Goal: Task Accomplishment & Management: Manage account settings

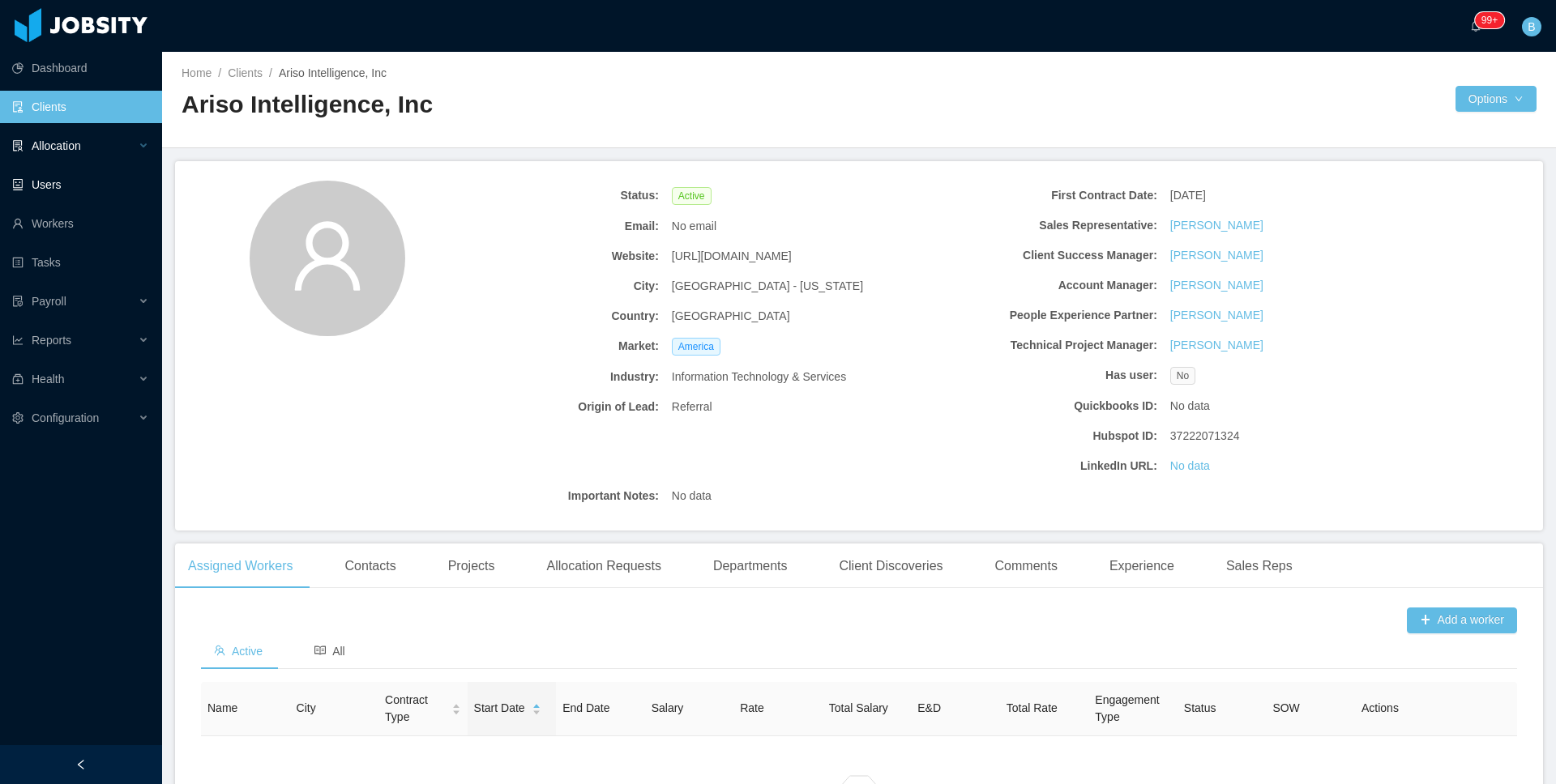
click at [89, 135] on div "Allocation" at bounding box center [81, 145] width 162 height 32
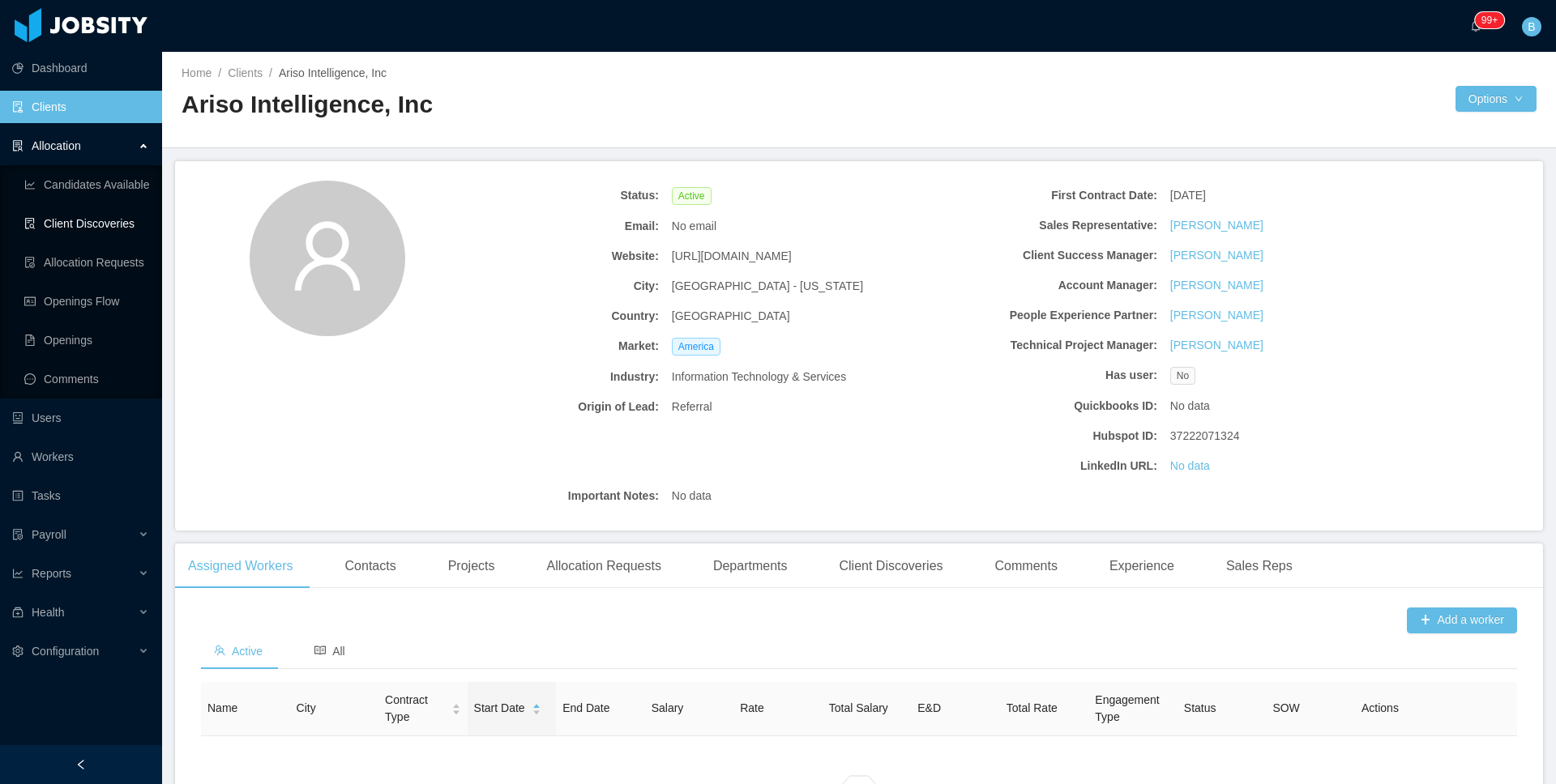
click at [65, 219] on link "Client Discoveries" at bounding box center [87, 224] width 125 height 32
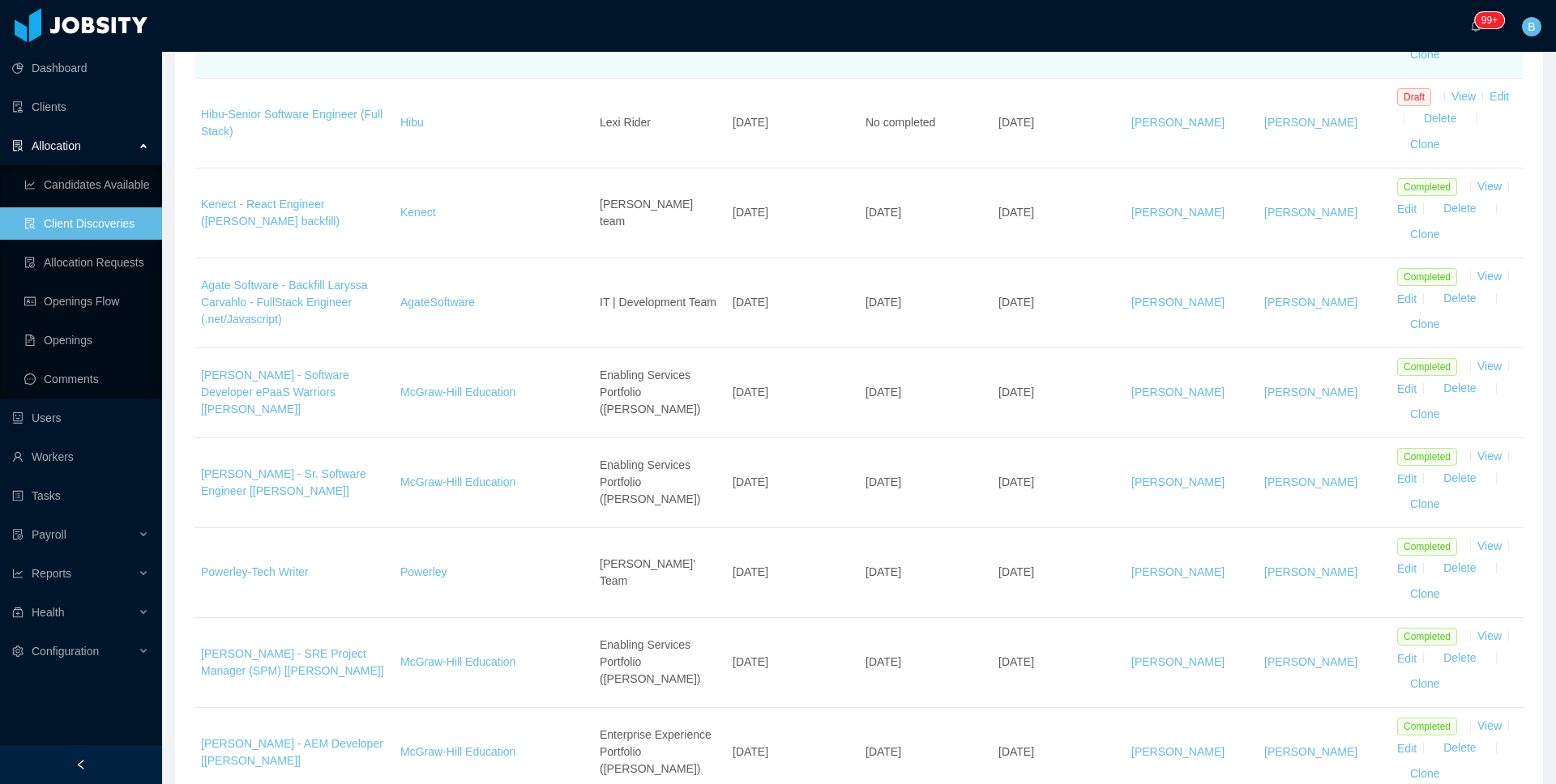
scroll to position [361, 0]
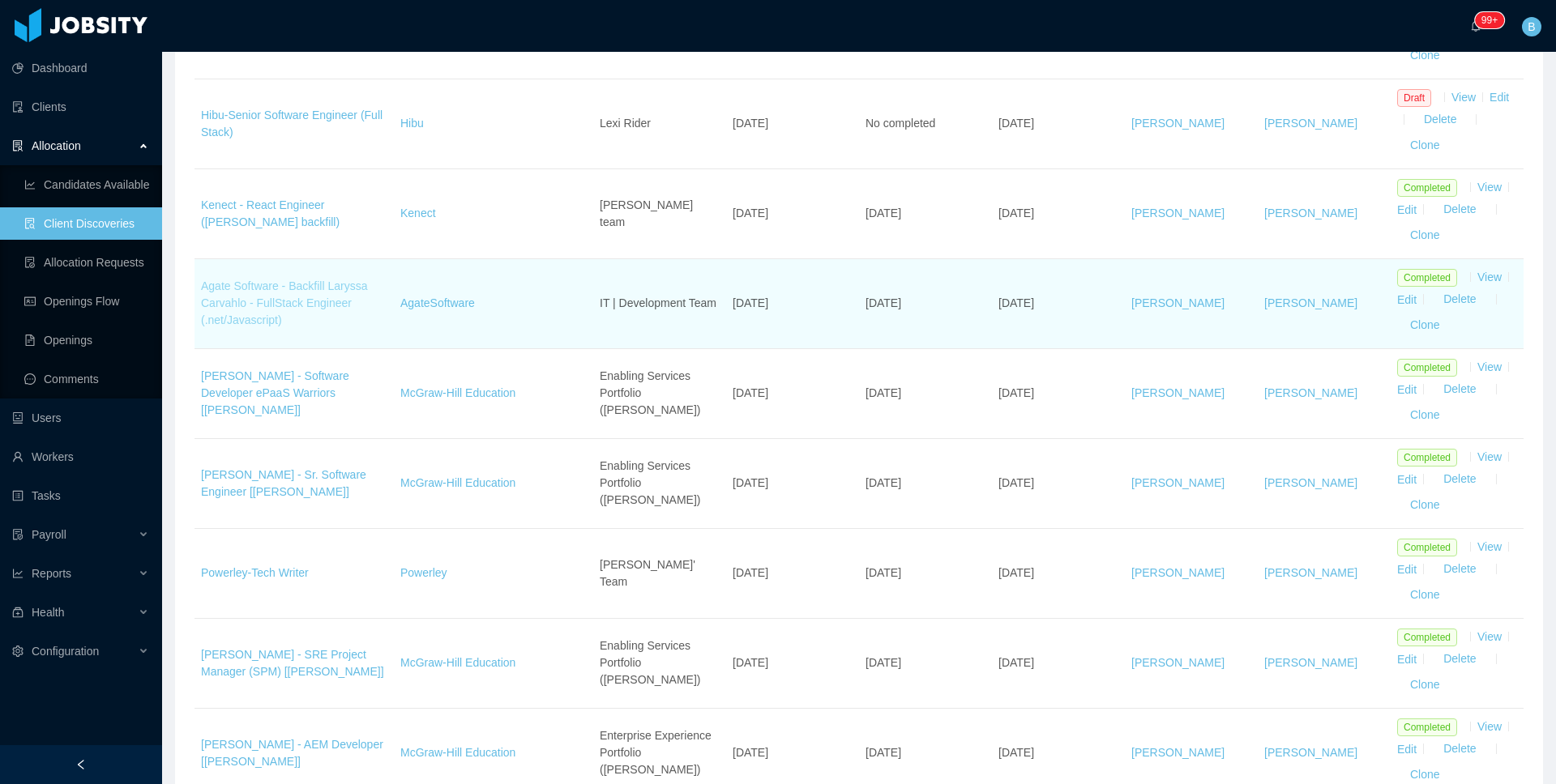
click at [278, 295] on link "Agate Software - Backfill Laryssa Carvahlo - FullStack Engineer (.net/Javascrip…" at bounding box center [284, 303] width 166 height 47
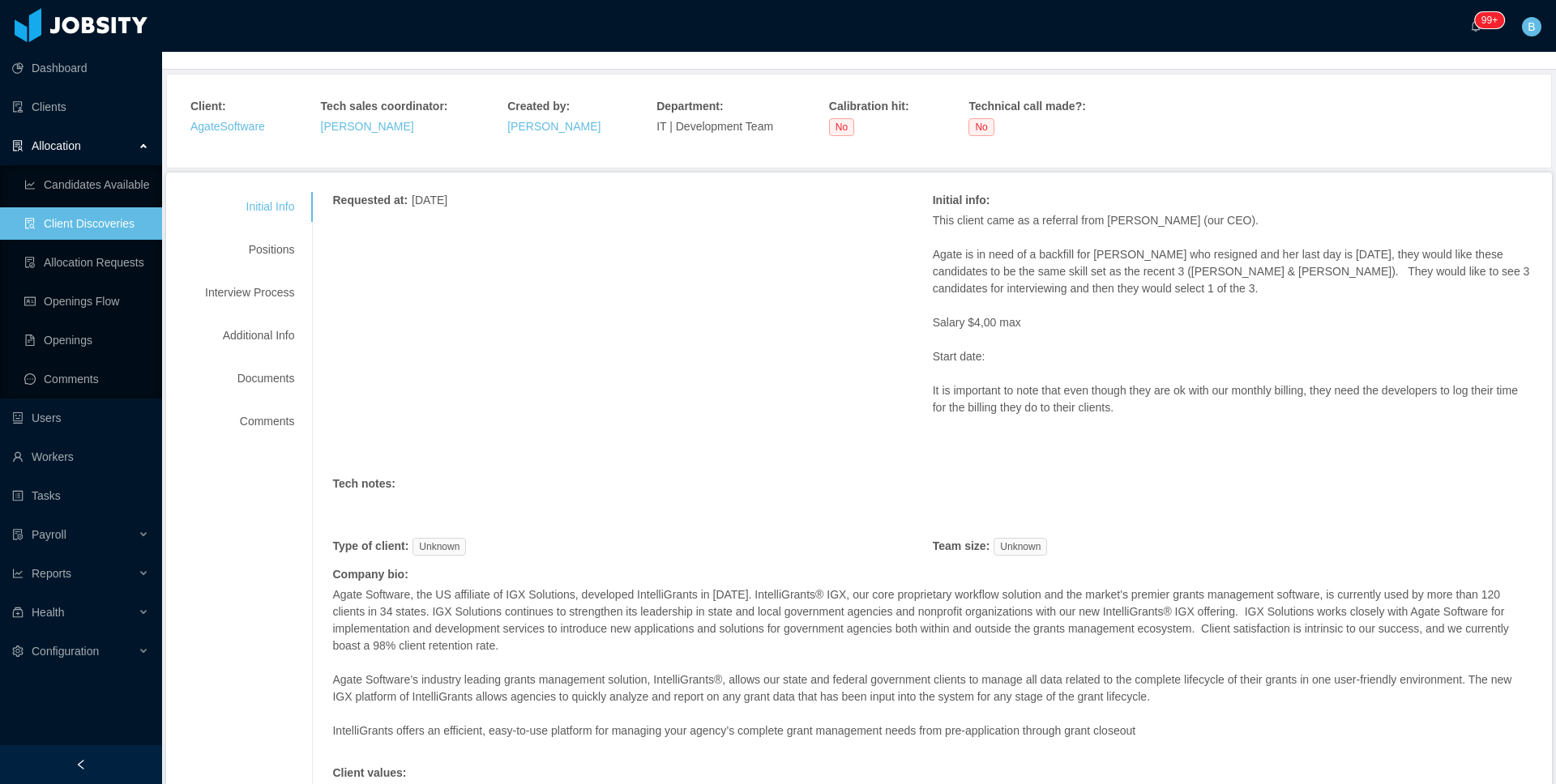
scroll to position [109, 0]
click at [141, 227] on link "Client Discoveries" at bounding box center [87, 224] width 125 height 32
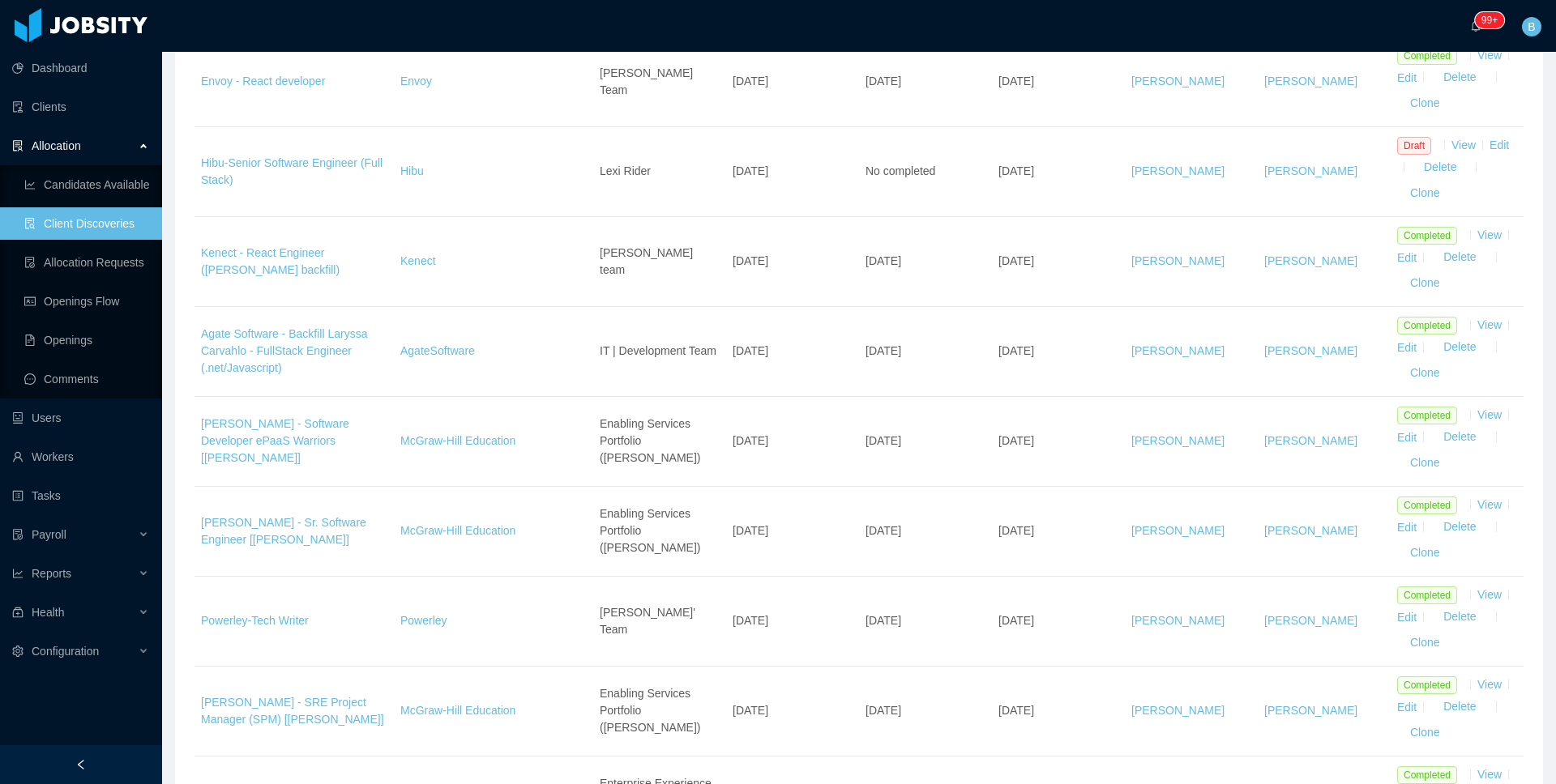
scroll to position [325, 0]
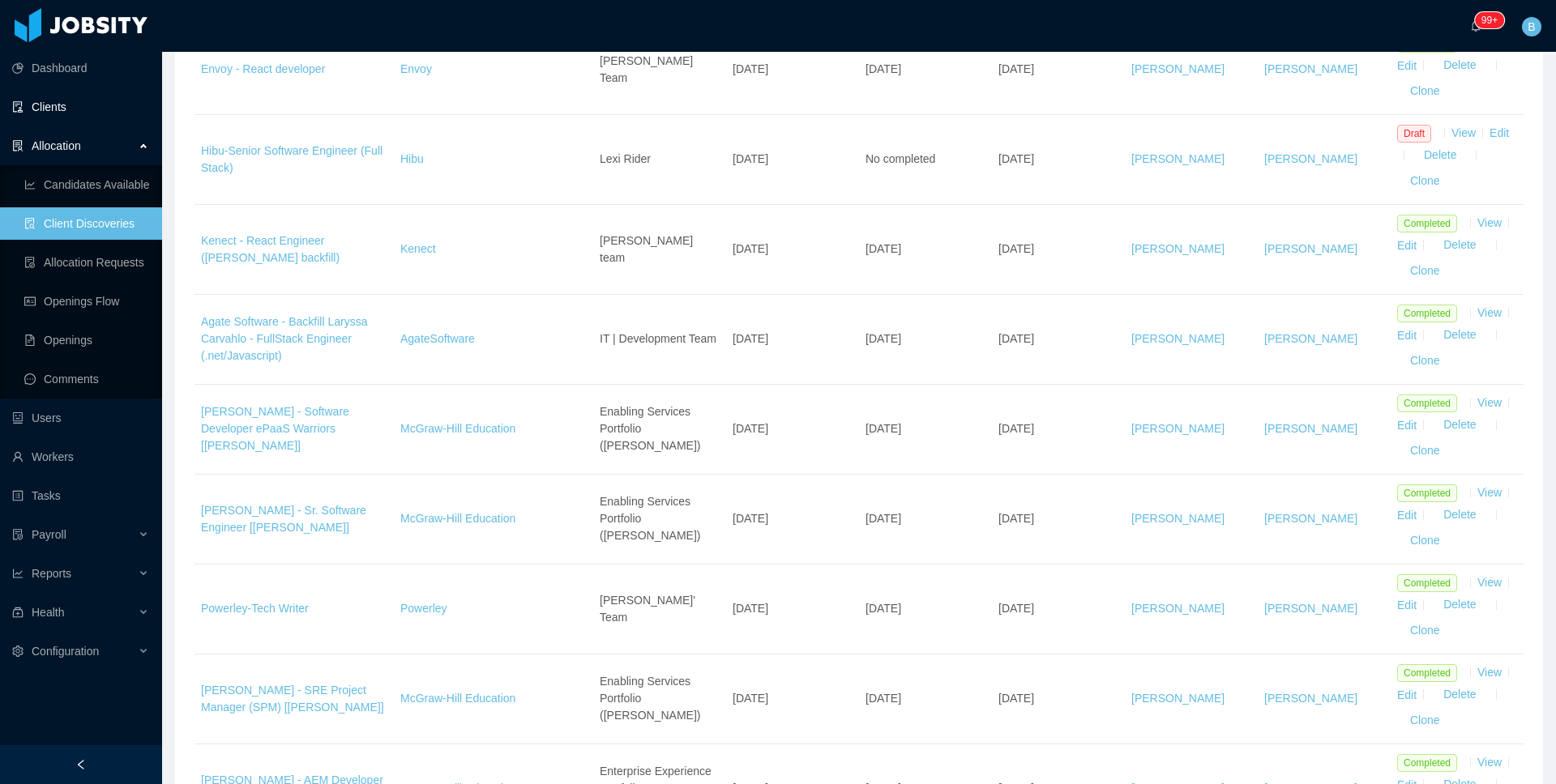
click at [67, 114] on link "Clients" at bounding box center [80, 107] width 137 height 32
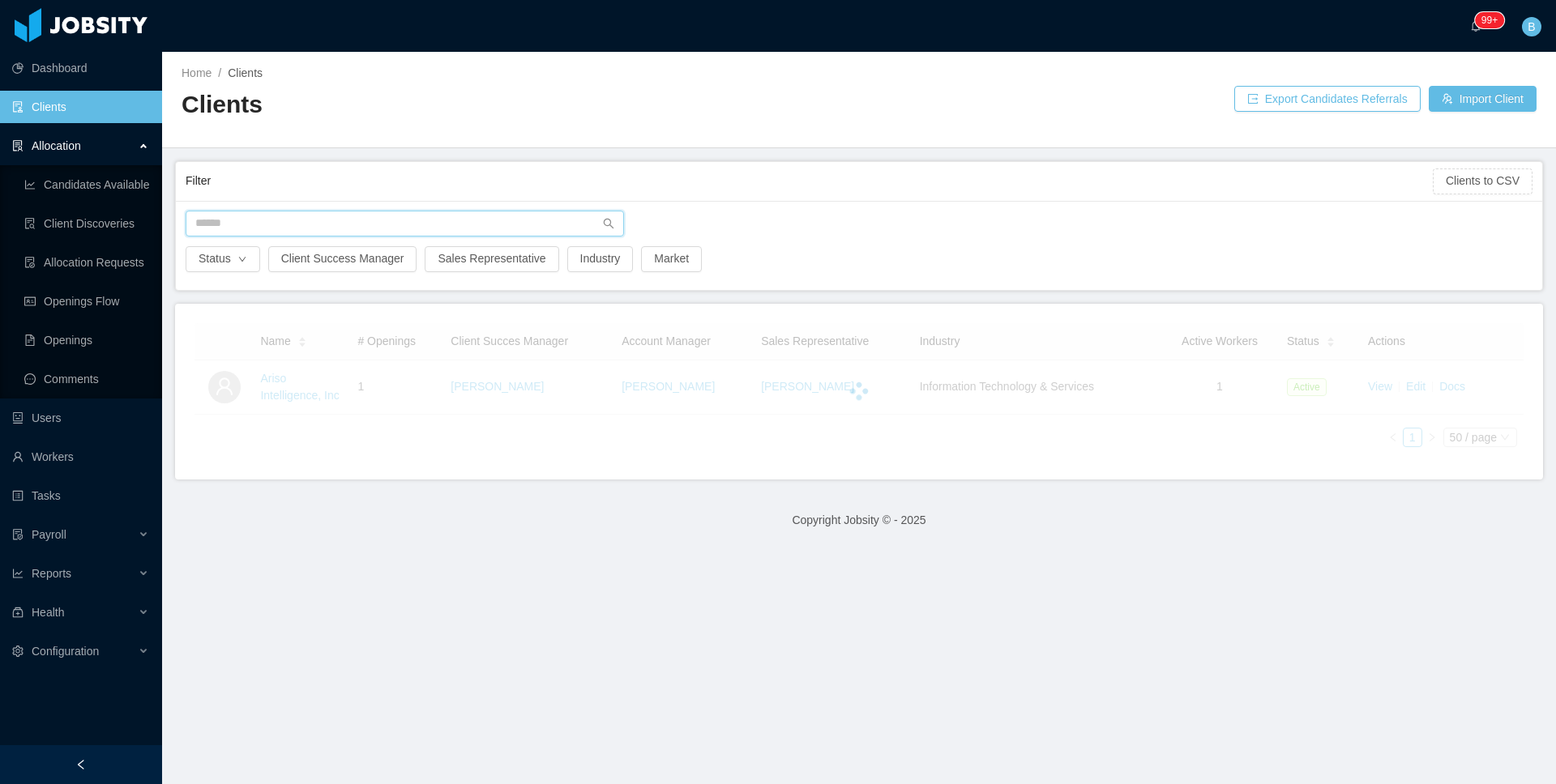
click at [342, 213] on input "text" at bounding box center [404, 223] width 438 height 26
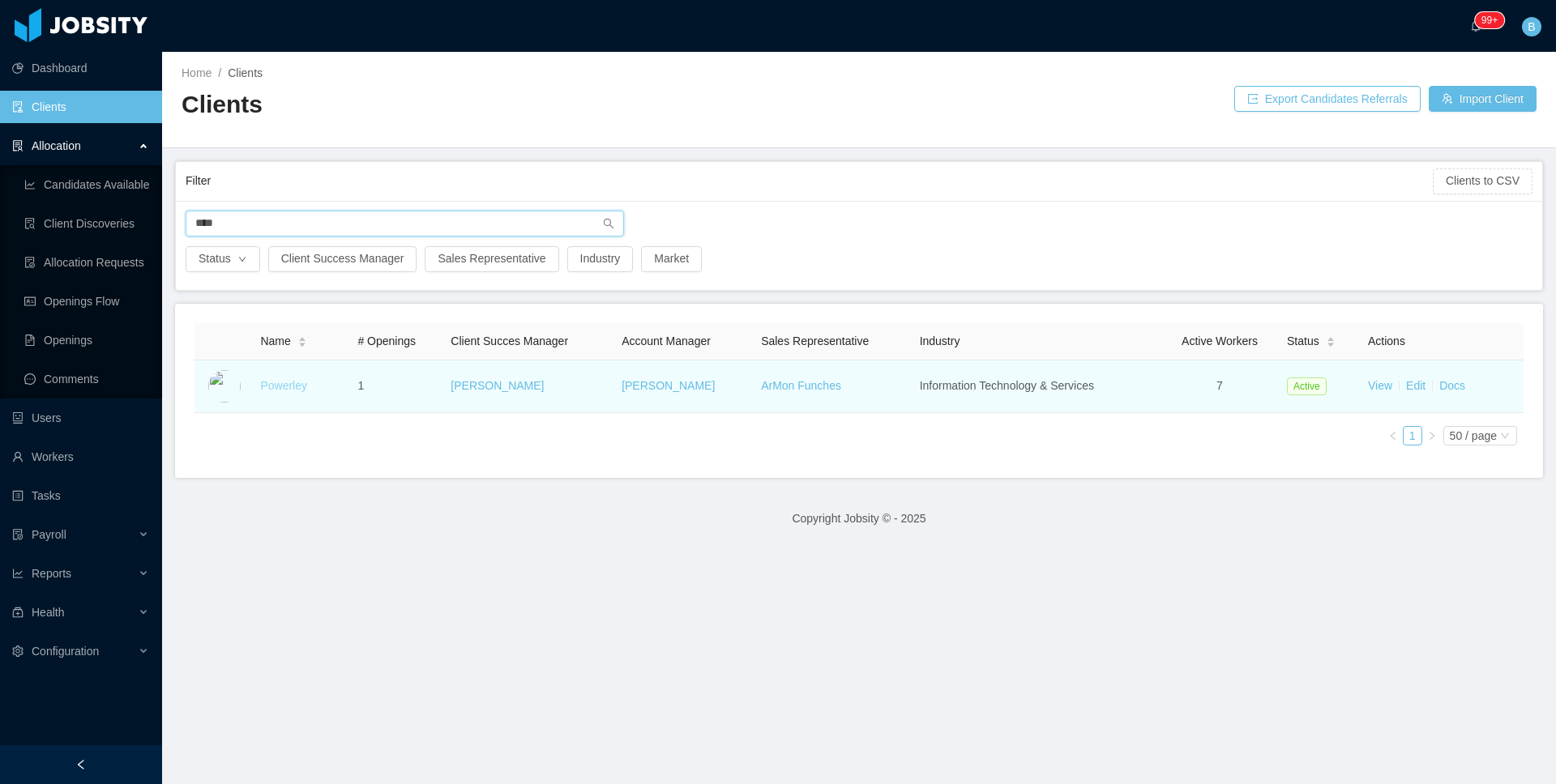
type input "****"
click at [271, 384] on link "Powerley" at bounding box center [283, 385] width 47 height 13
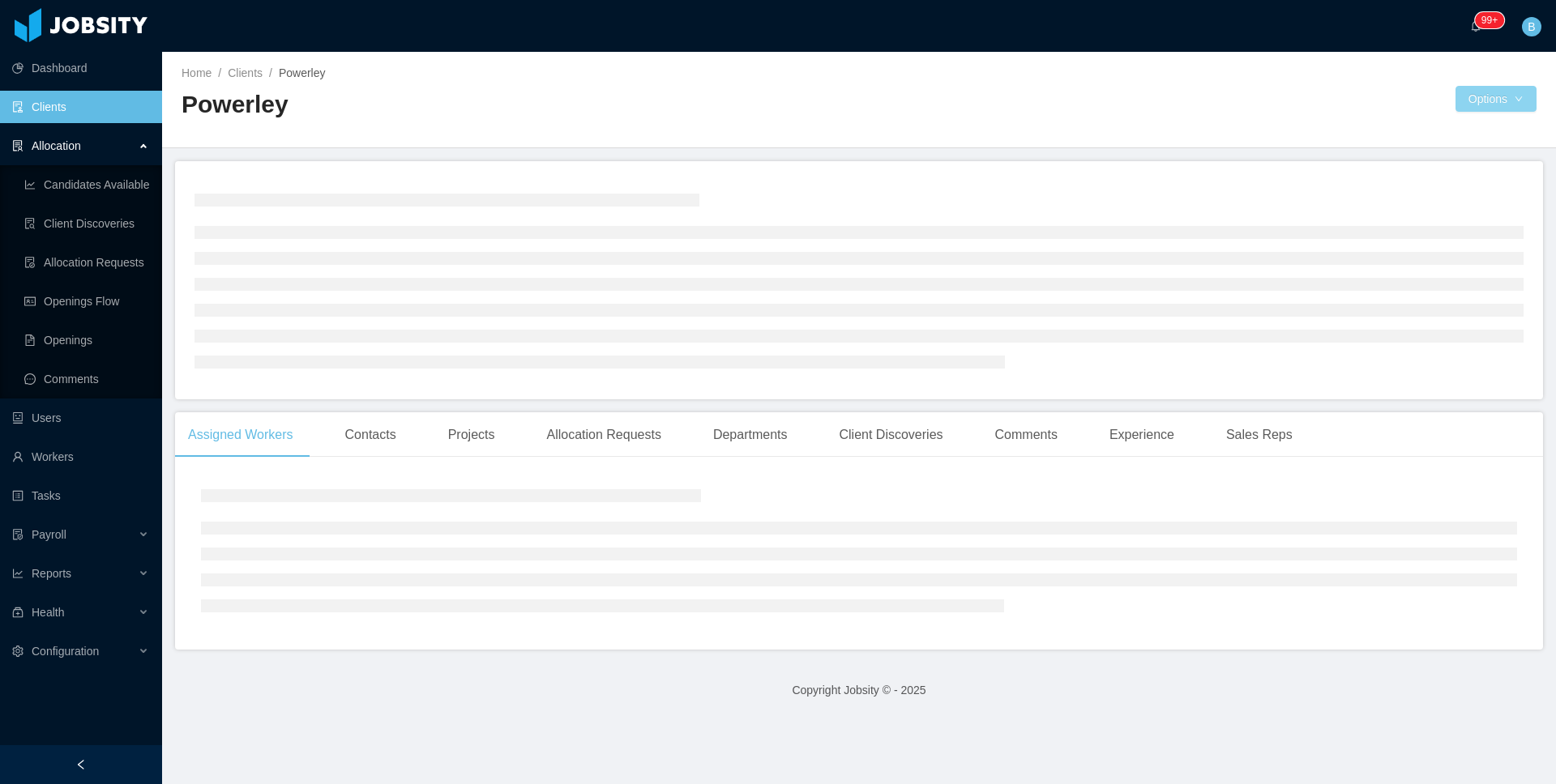
click at [1472, 94] on button "Options" at bounding box center [1496, 98] width 81 height 26
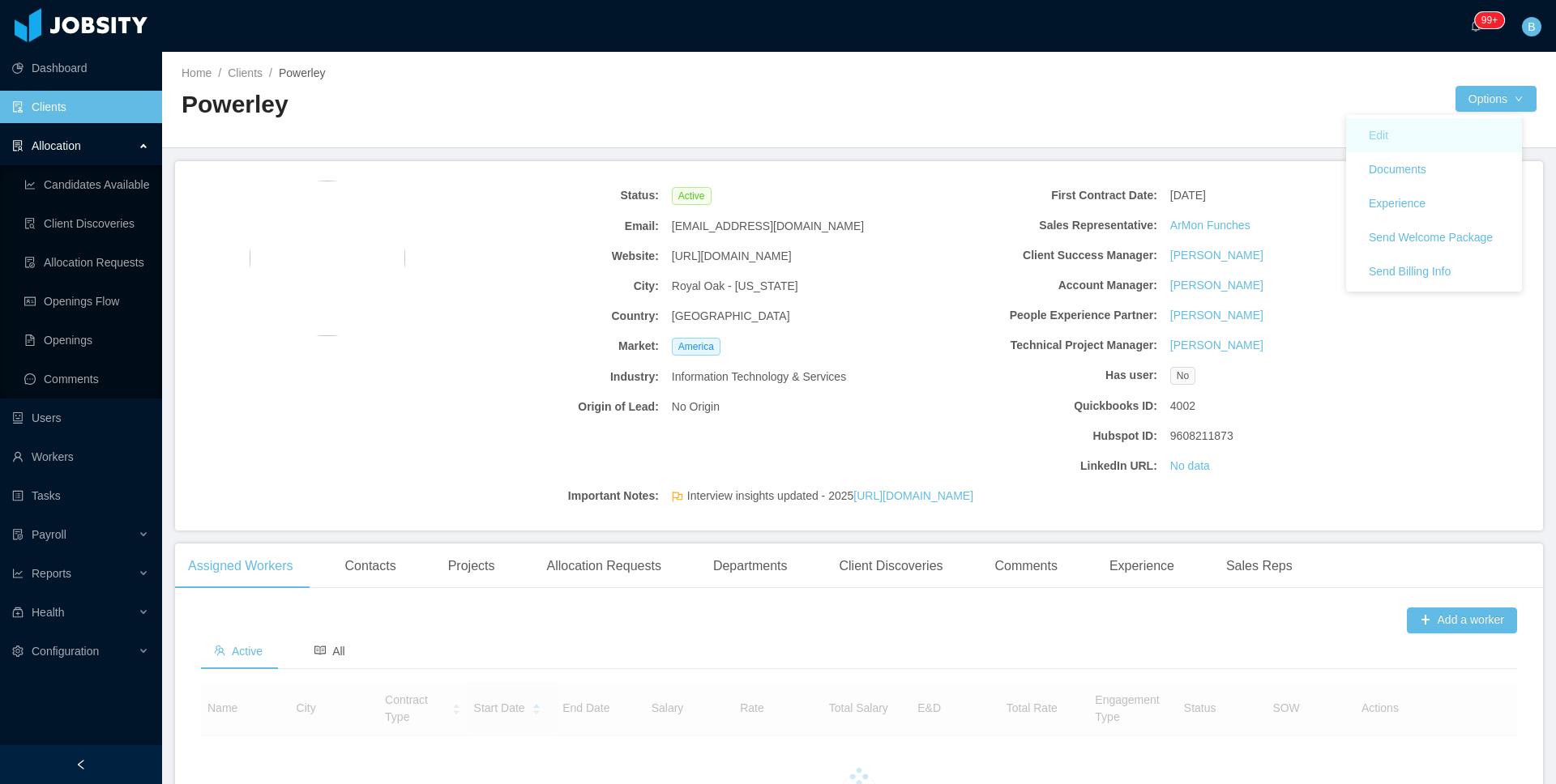
click at [1394, 132] on button "Edit" at bounding box center [1378, 135] width 45 height 26
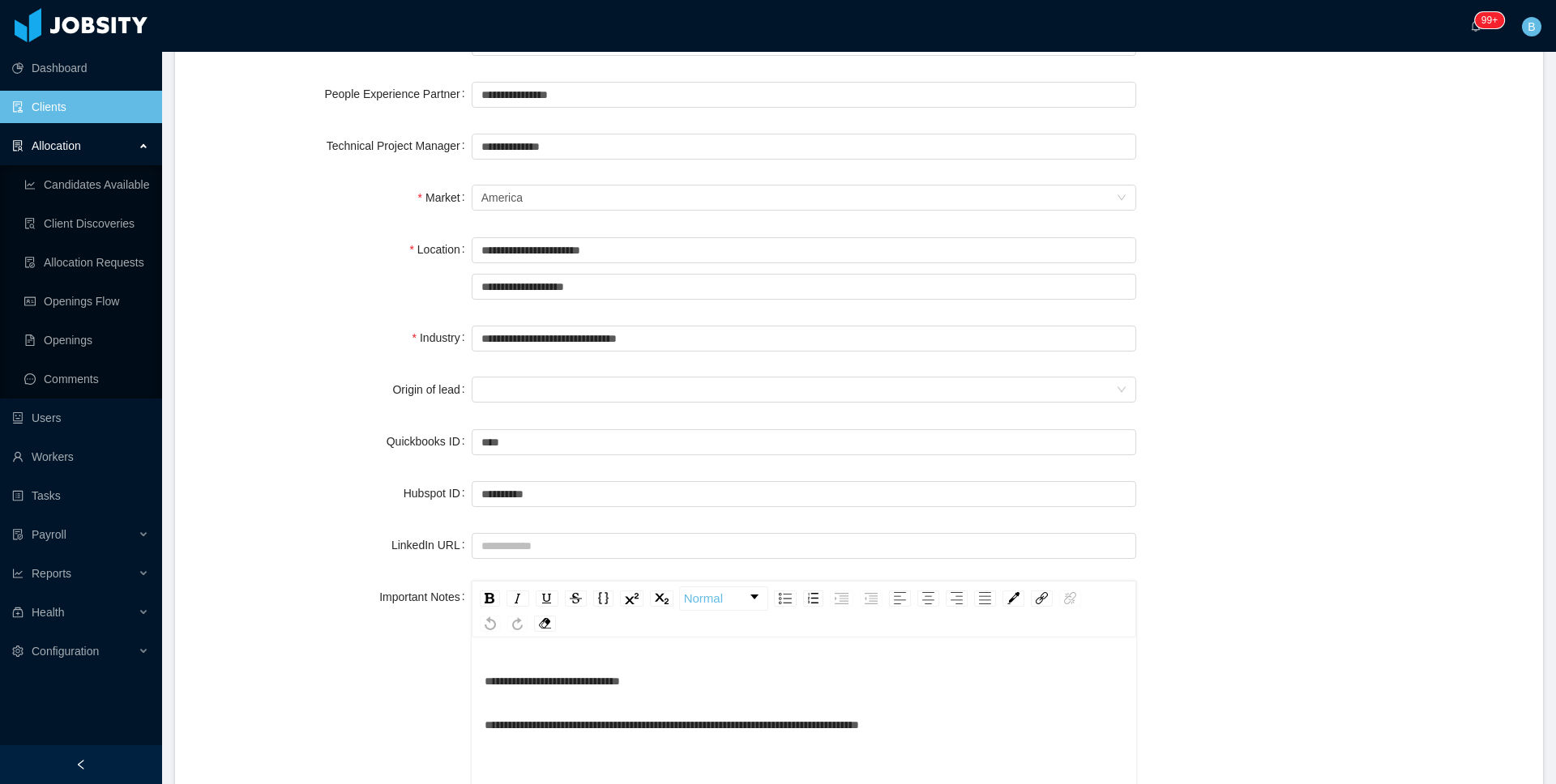
scroll to position [604, 0]
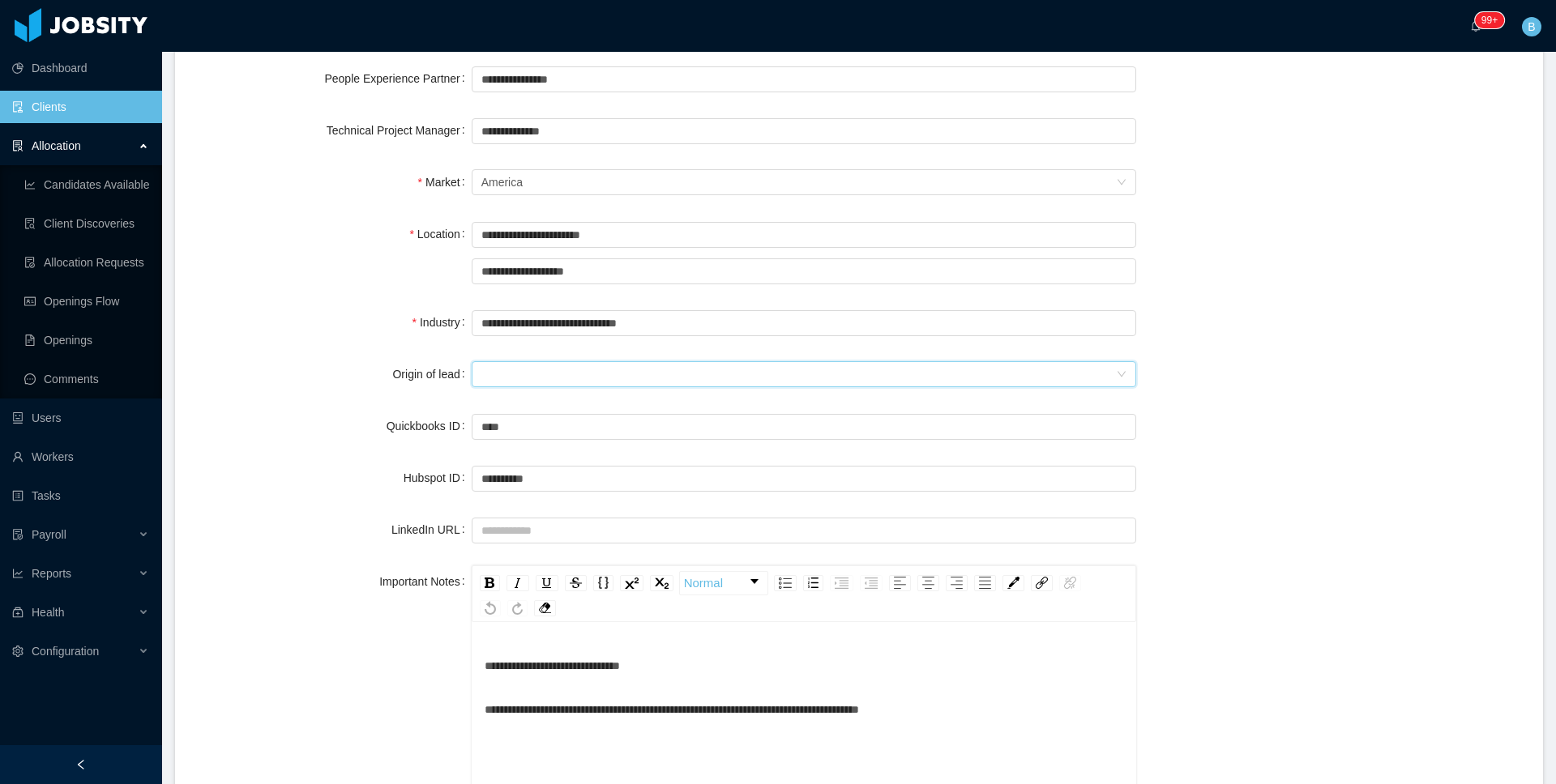
click at [527, 372] on div at bounding box center [799, 374] width 635 height 25
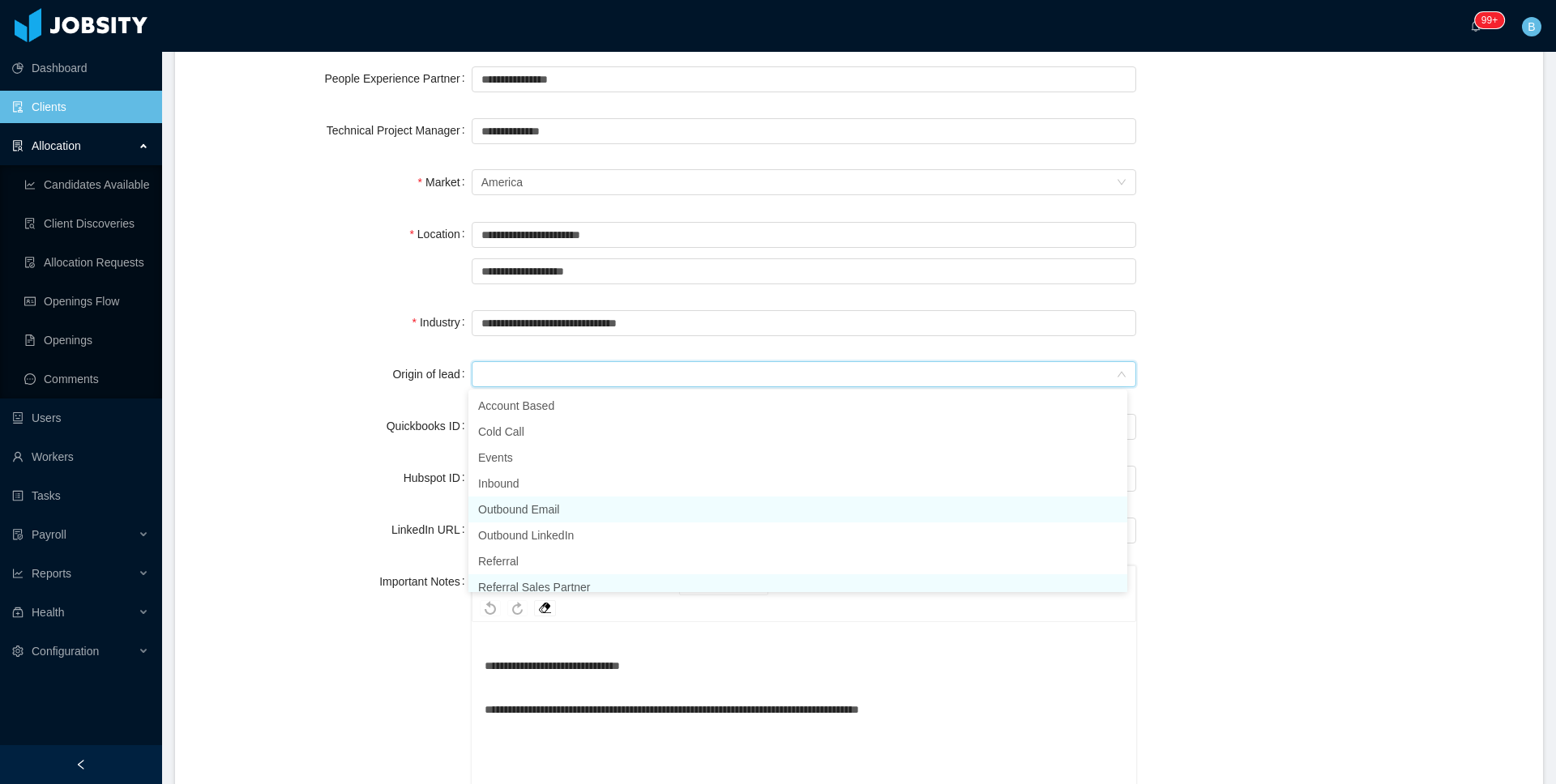
scroll to position [9, 0]
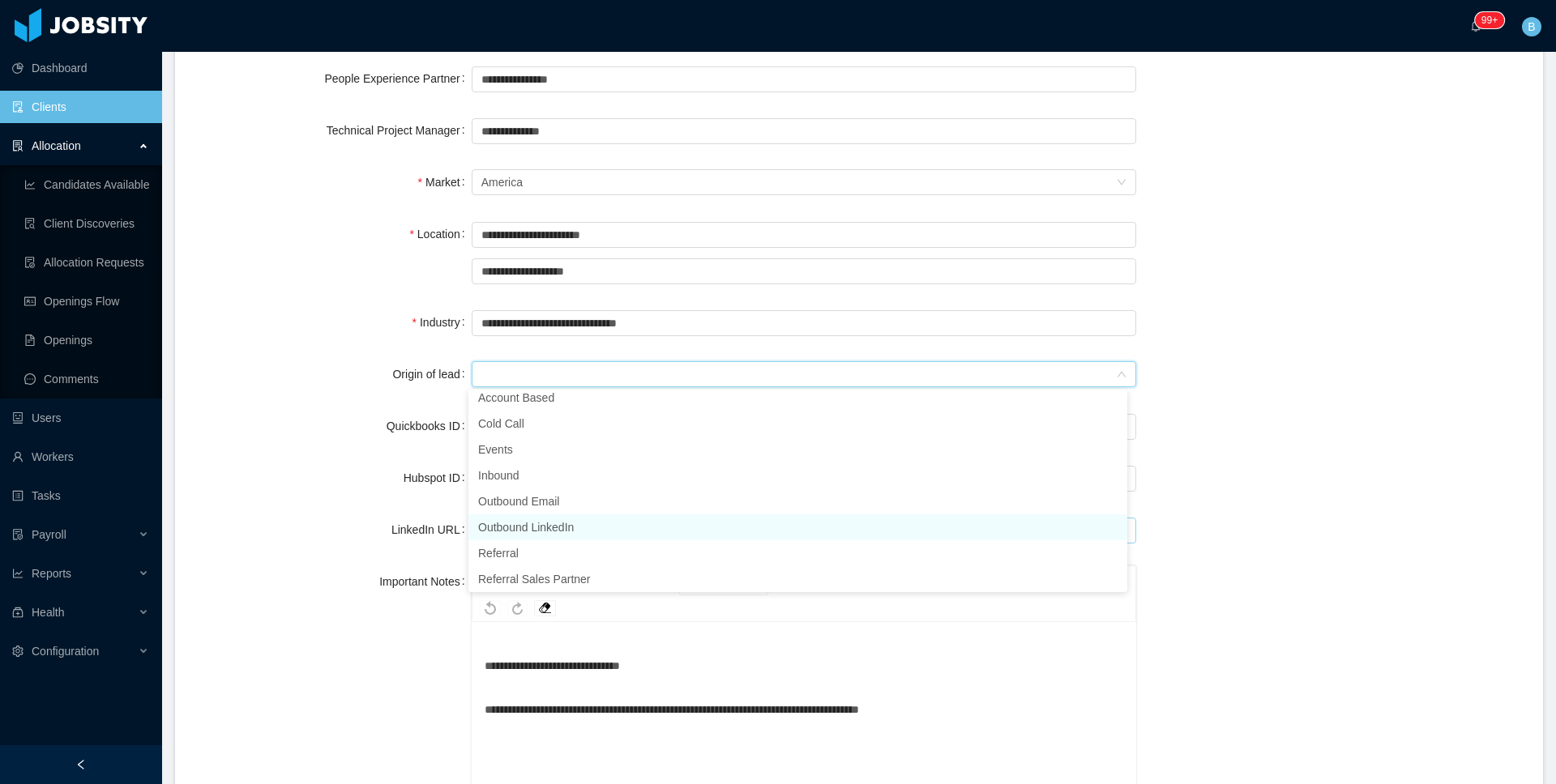
drag, startPoint x: 522, startPoint y: 530, endPoint x: 542, endPoint y: 529, distance: 20.0
click at [522, 530] on li "Outbound LinkedIn" at bounding box center [797, 527] width 658 height 26
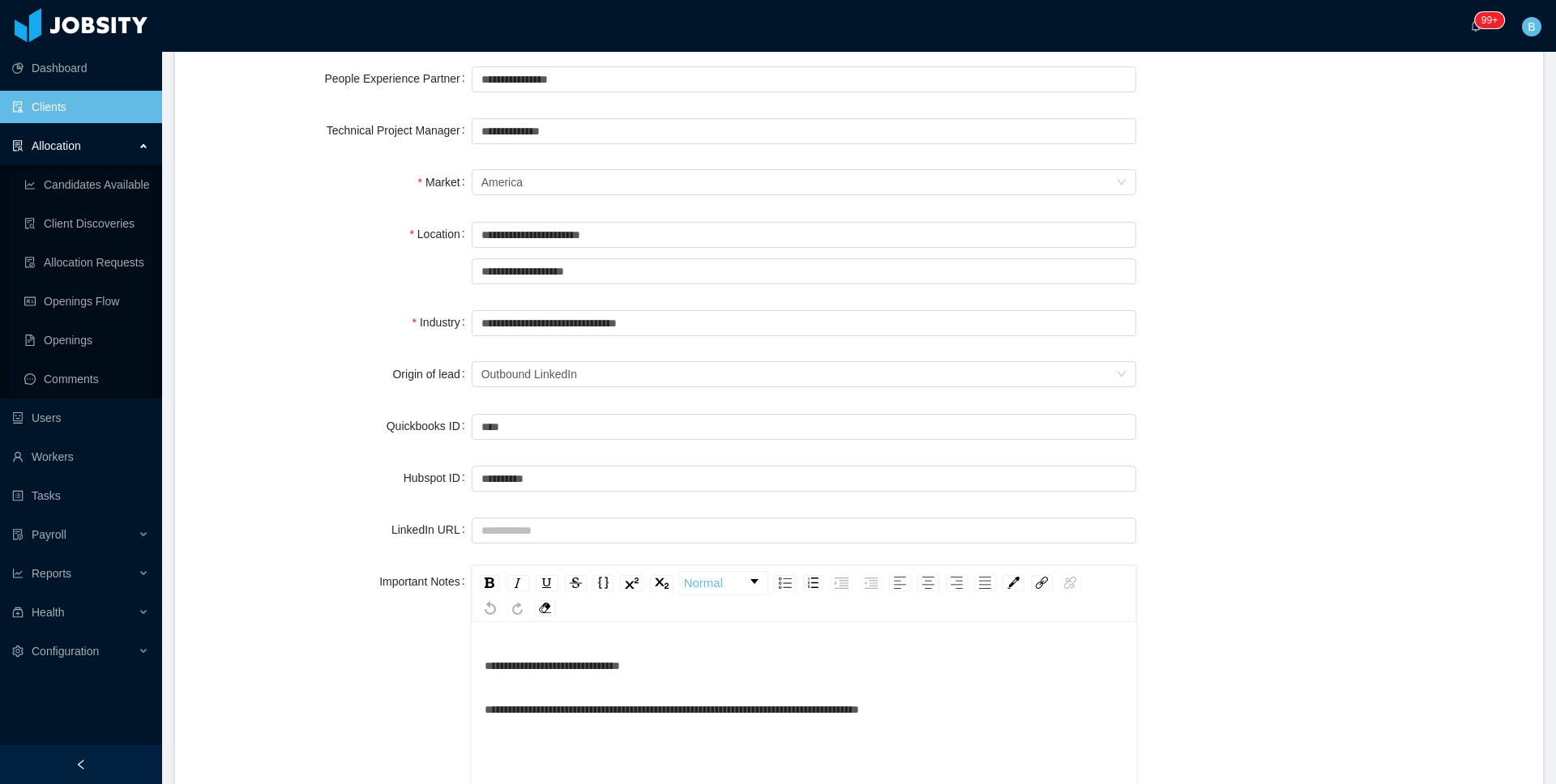
click at [1408, 341] on div "**********" at bounding box center [859, 710] width 1329 height 2268
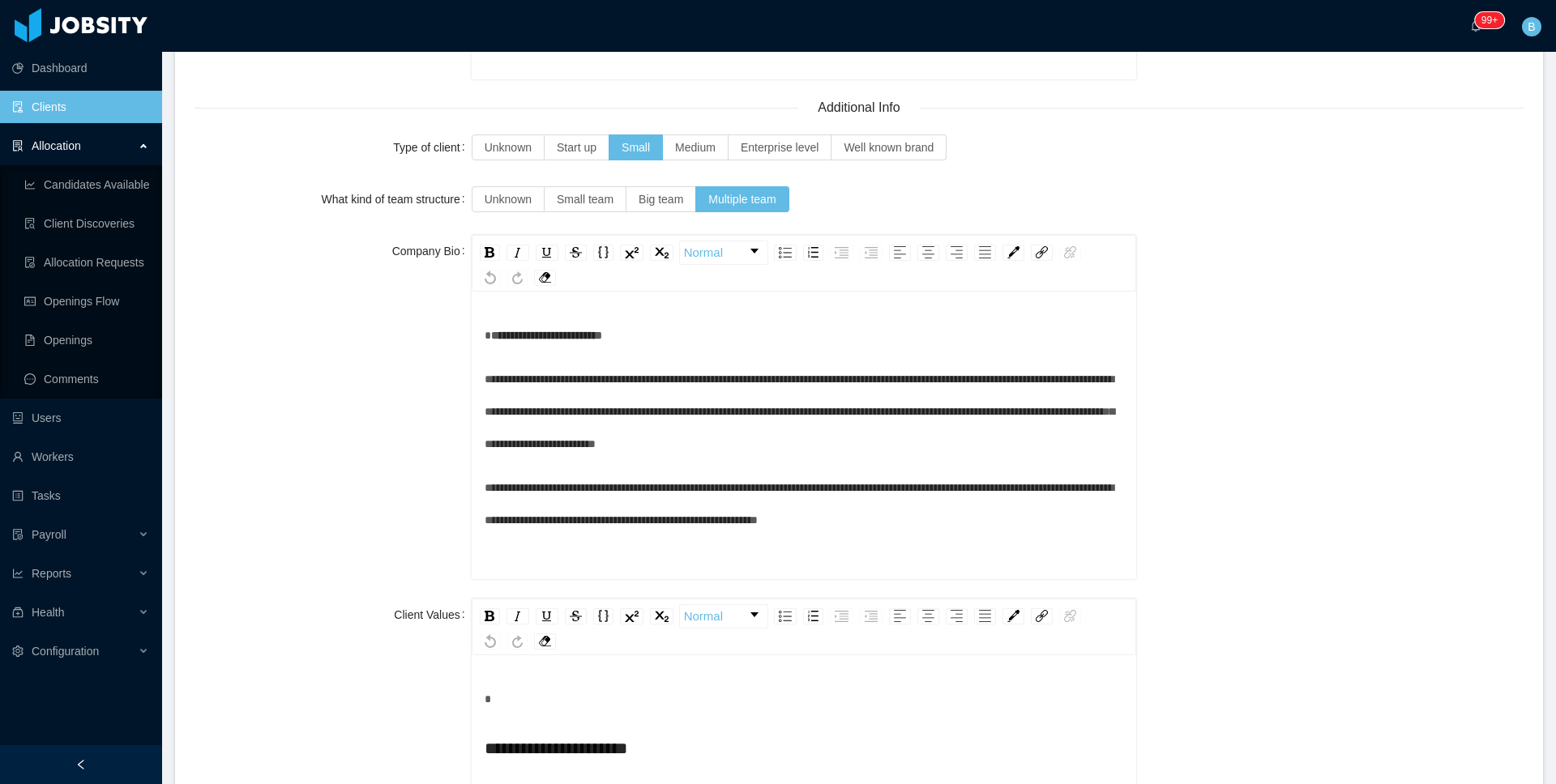
scroll to position [1752, 0]
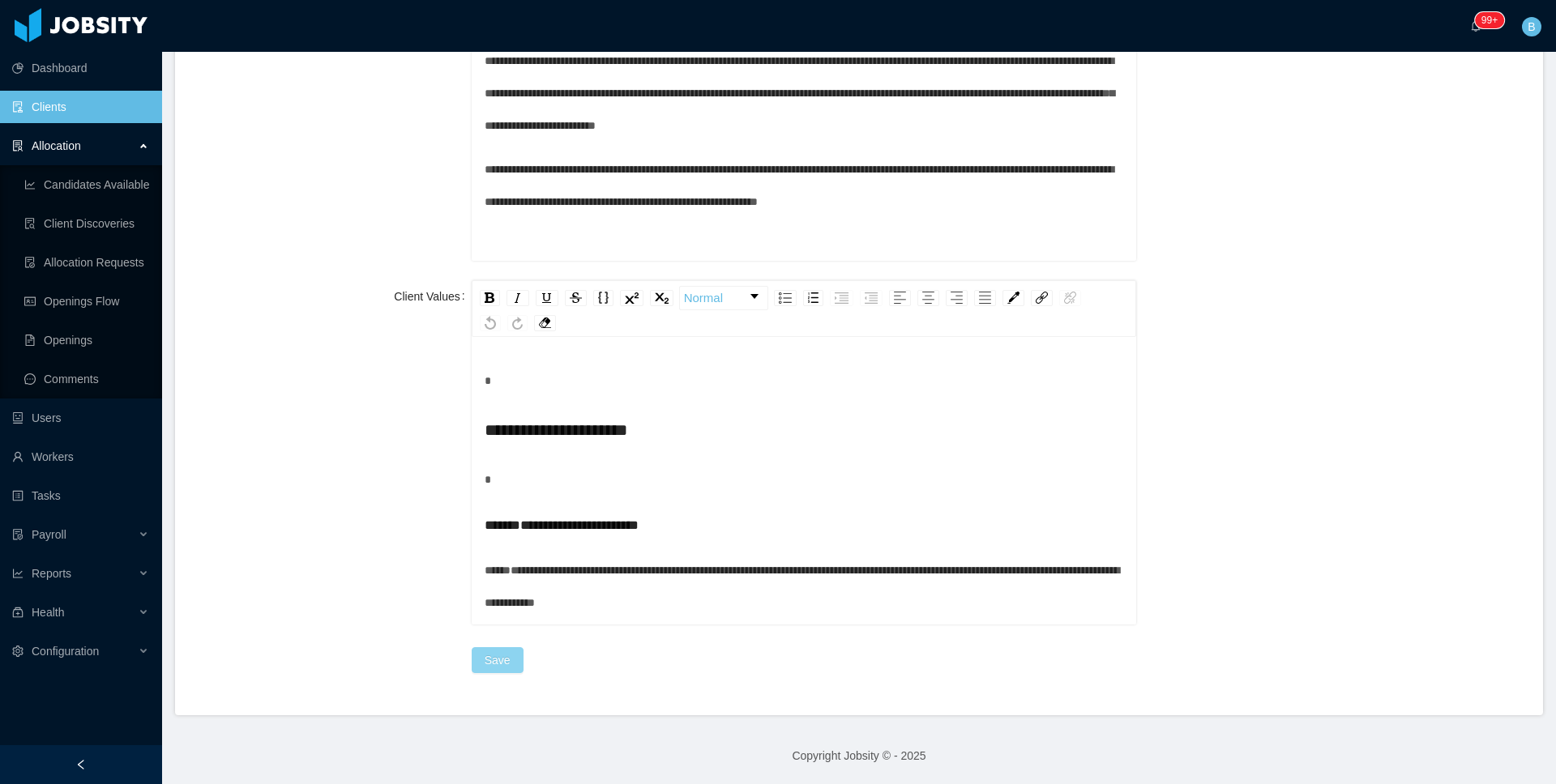
click at [485, 652] on button "Save" at bounding box center [497, 659] width 52 height 26
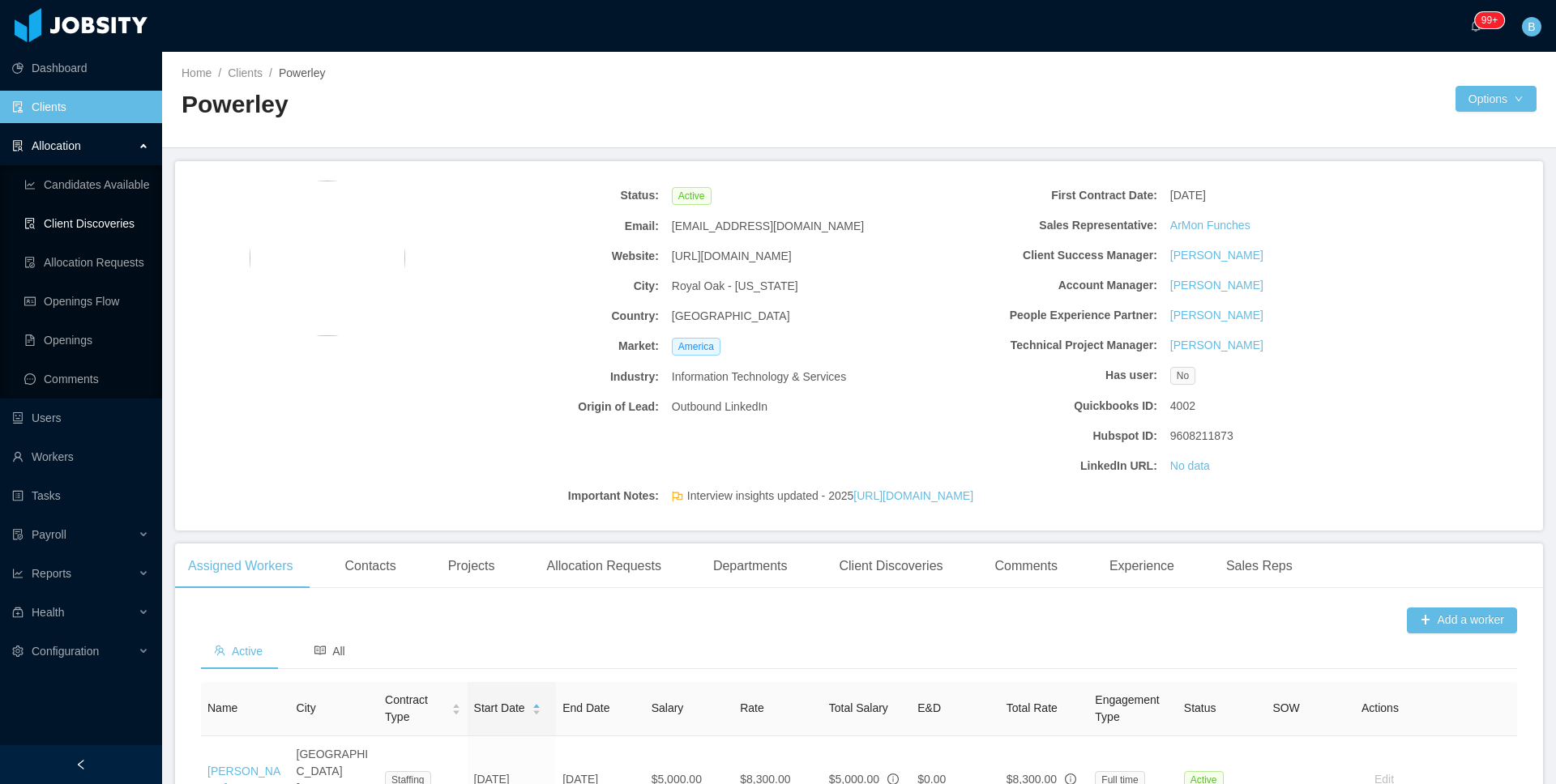
click at [71, 225] on link "Client Discoveries" at bounding box center [87, 224] width 125 height 32
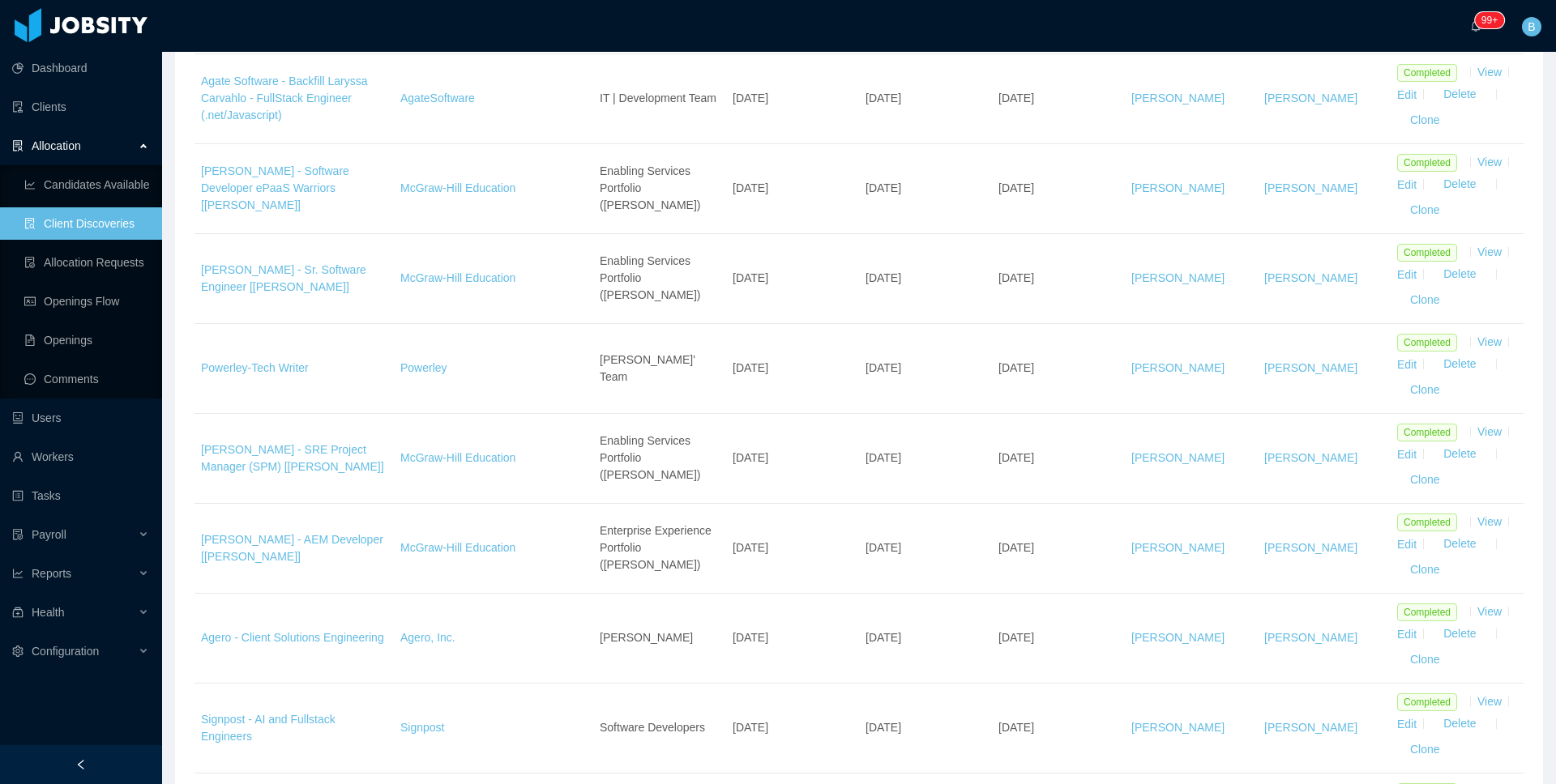
scroll to position [571, 0]
click at [43, 105] on link "Clients" at bounding box center [80, 107] width 137 height 32
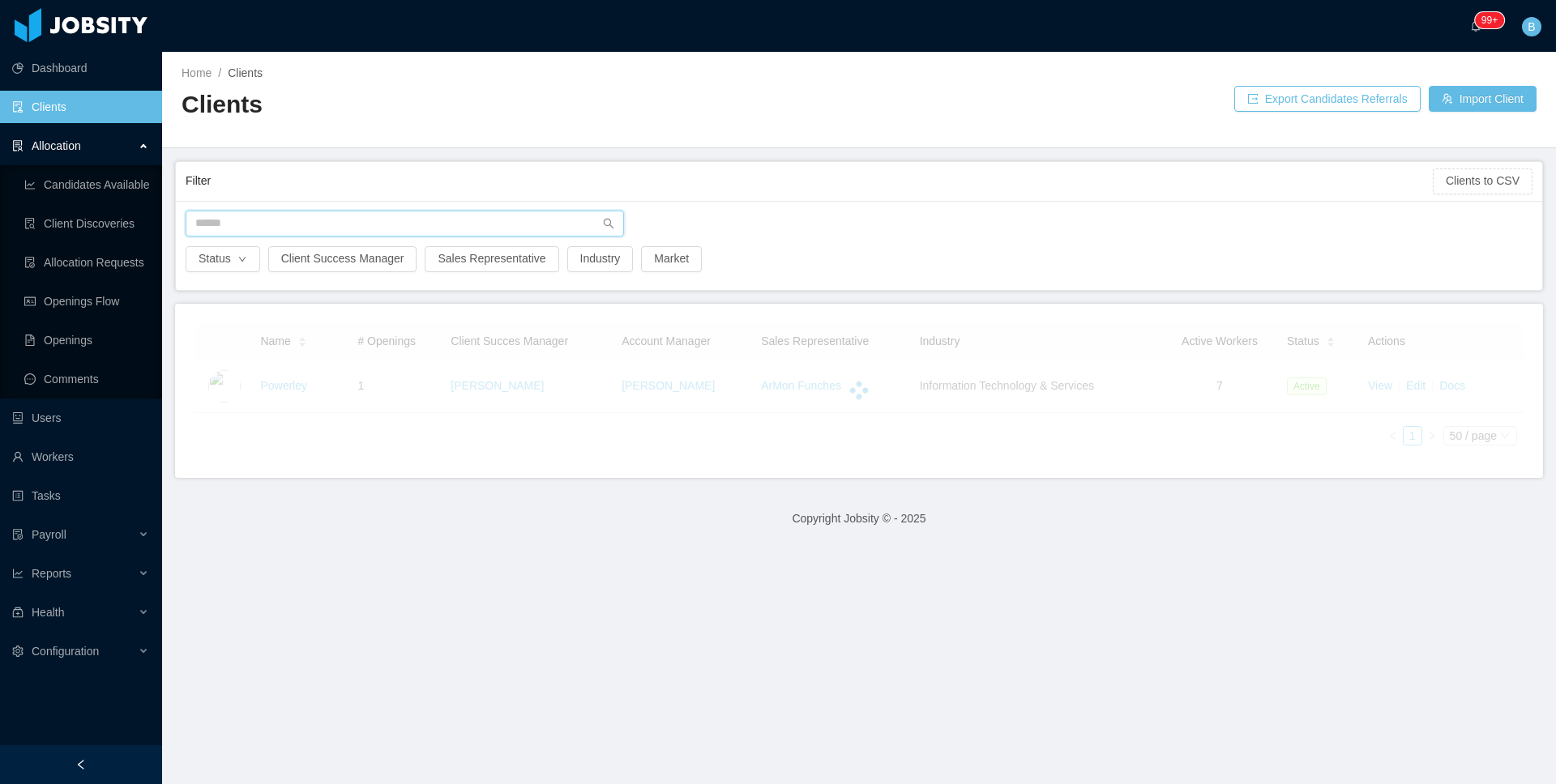
click at [317, 225] on input "text" at bounding box center [404, 223] width 438 height 26
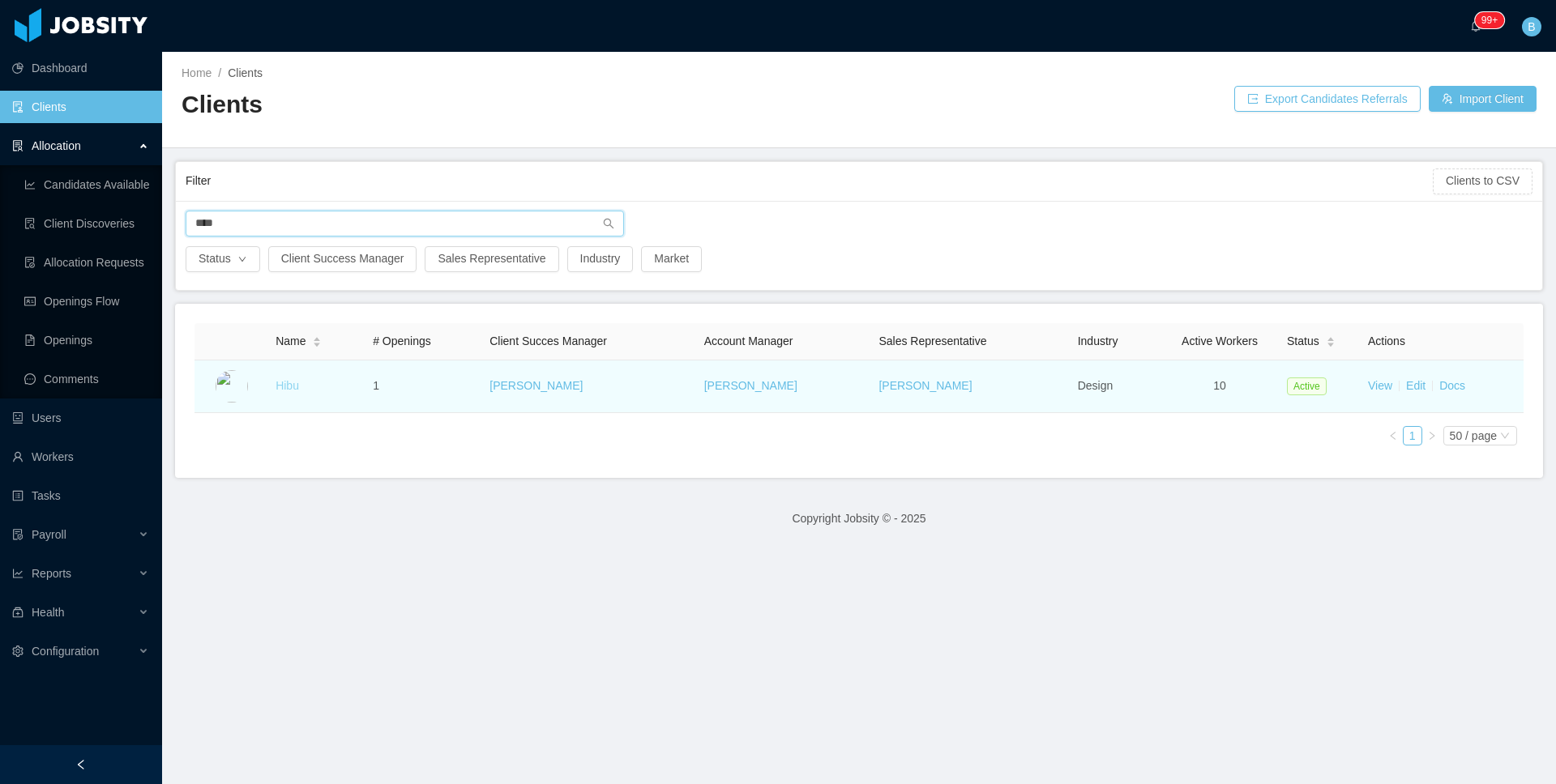
type input "****"
click at [282, 390] on link "Hibu" at bounding box center [287, 385] width 24 height 13
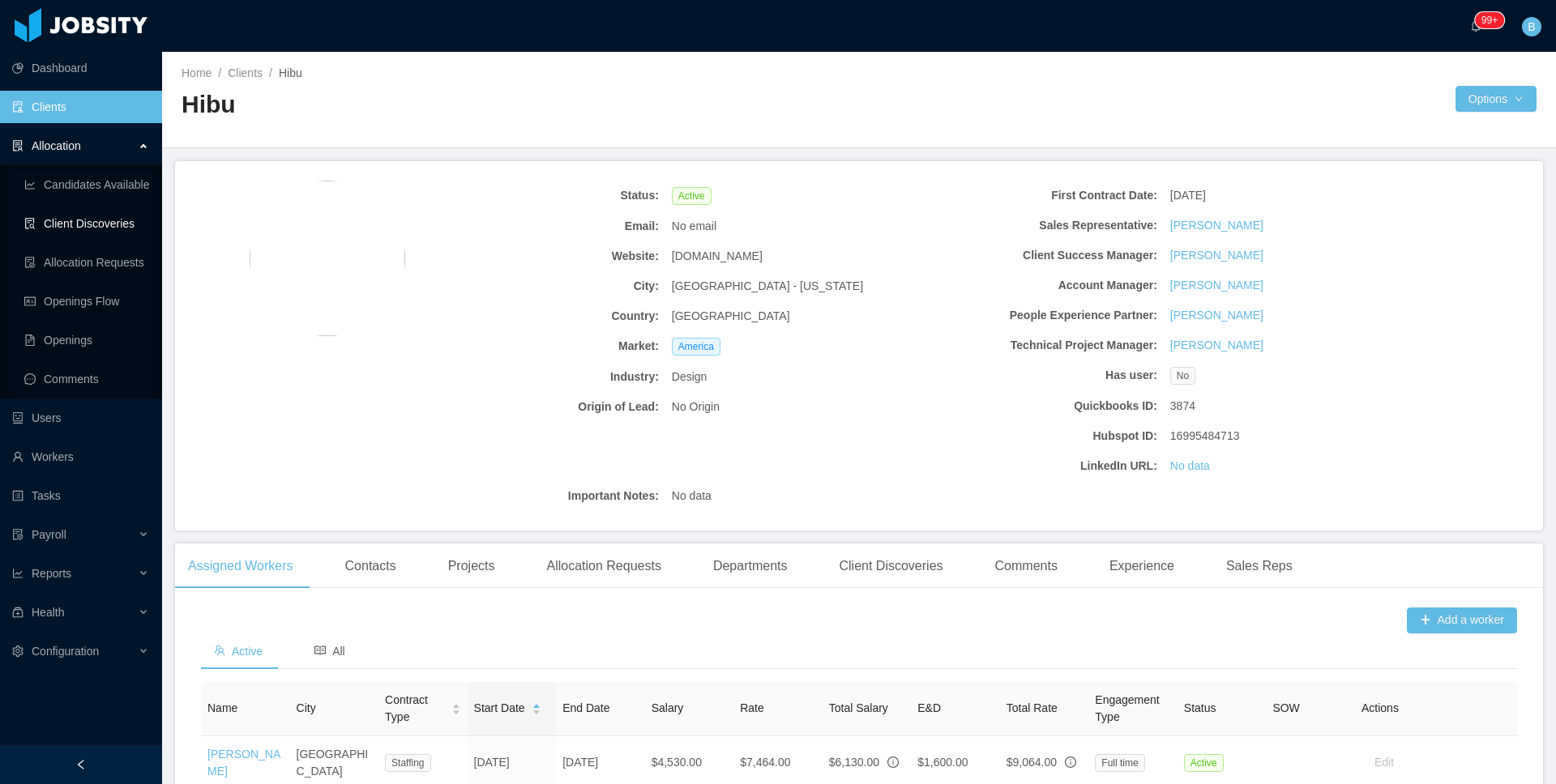
click at [60, 218] on link "Client Discoveries" at bounding box center [87, 224] width 125 height 32
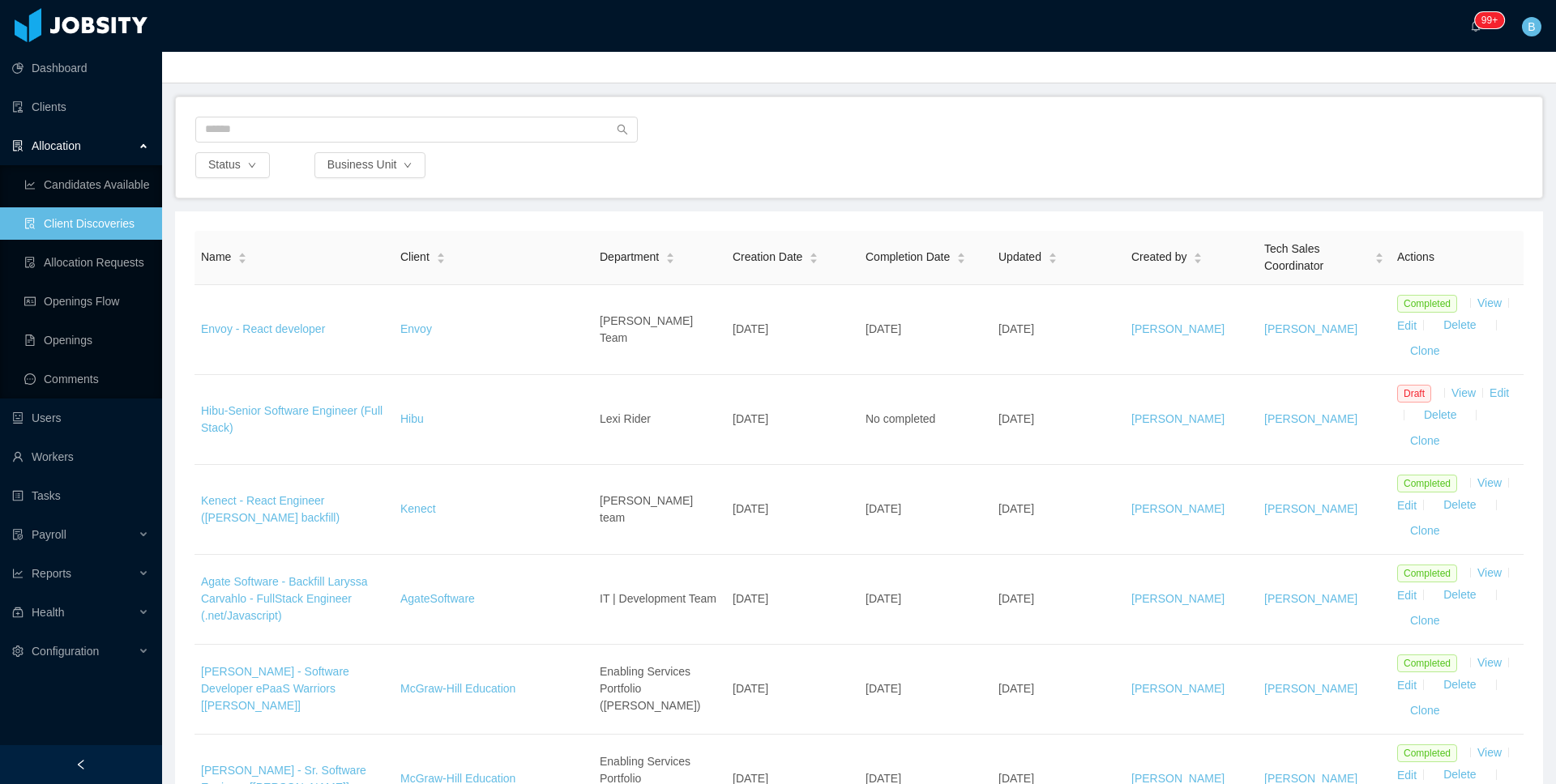
scroll to position [80, 0]
